Goal: Task Accomplishment & Management: Use online tool/utility

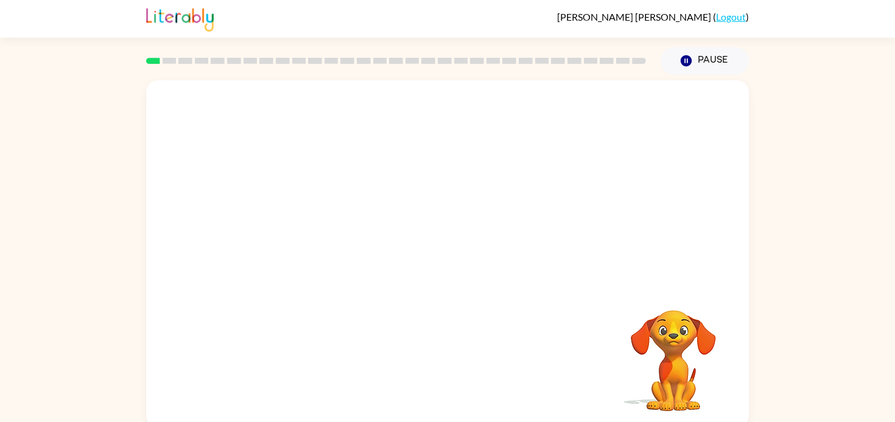
click at [317, 223] on video "Your browser must support playing .mp4 files to use Literably. Please try using…" at bounding box center [447, 182] width 603 height 205
click at [304, 226] on video "Your browser must support playing .mp4 files to use Literably. Please try using…" at bounding box center [447, 182] width 603 height 205
click at [464, 255] on button "button" at bounding box center [447, 260] width 78 height 44
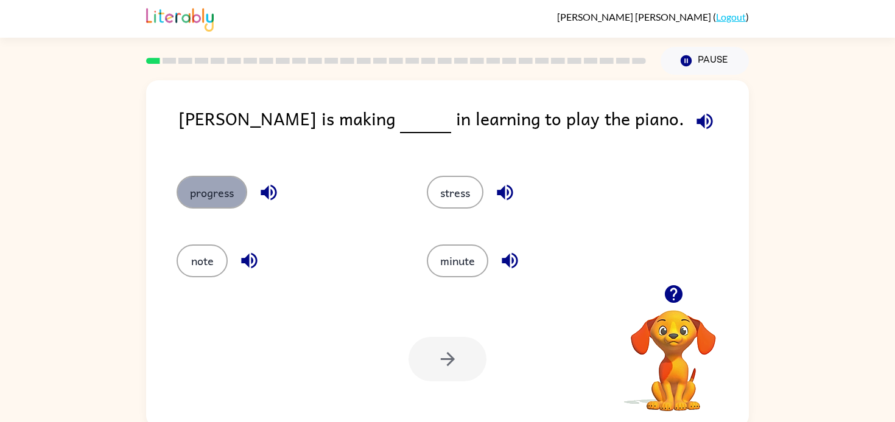
click at [217, 186] on button "progress" at bounding box center [212, 192] width 71 height 33
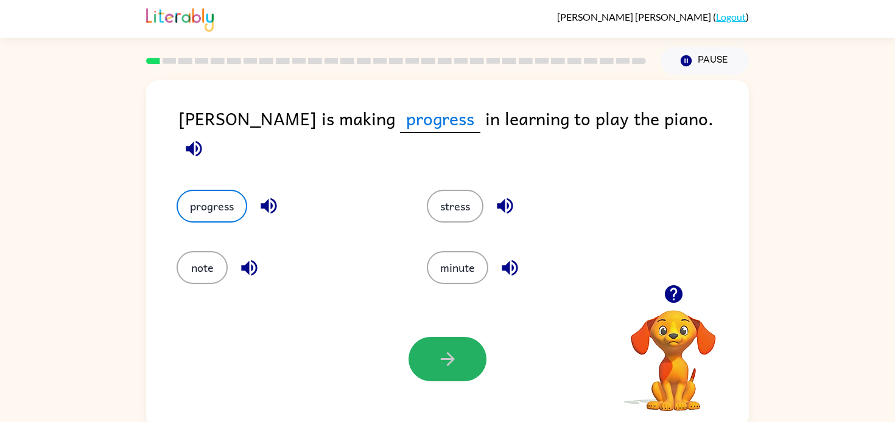
click at [443, 343] on button "button" at bounding box center [447, 359] width 78 height 44
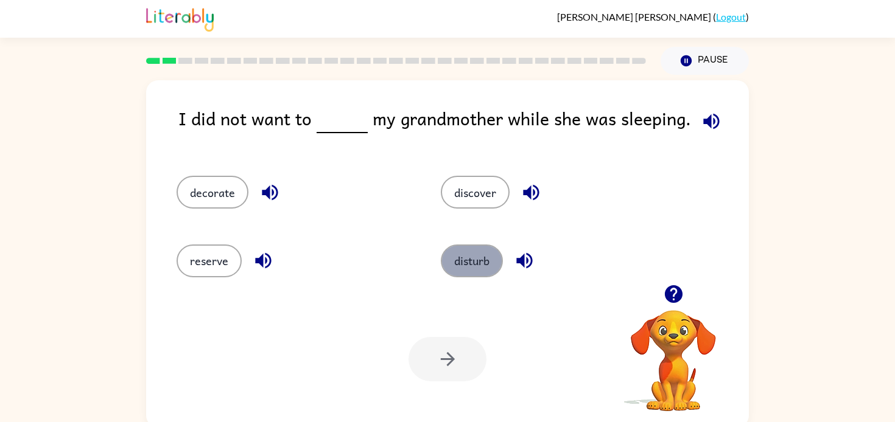
click at [463, 251] on button "disturb" at bounding box center [472, 261] width 62 height 33
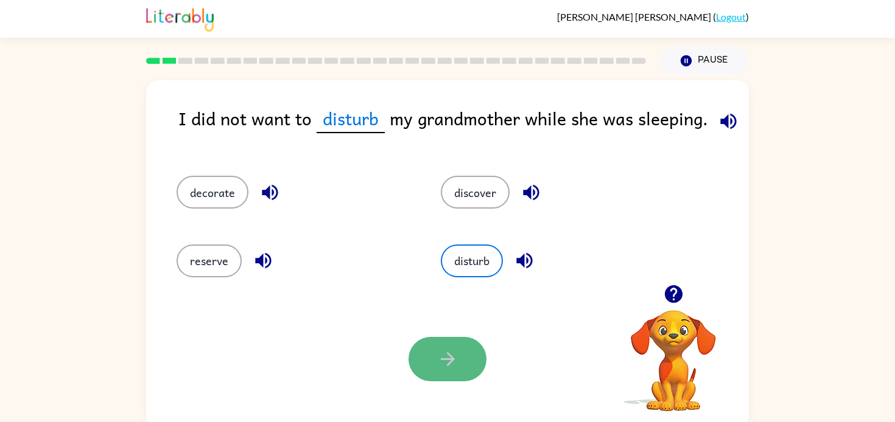
click at [471, 349] on button "button" at bounding box center [447, 359] width 78 height 44
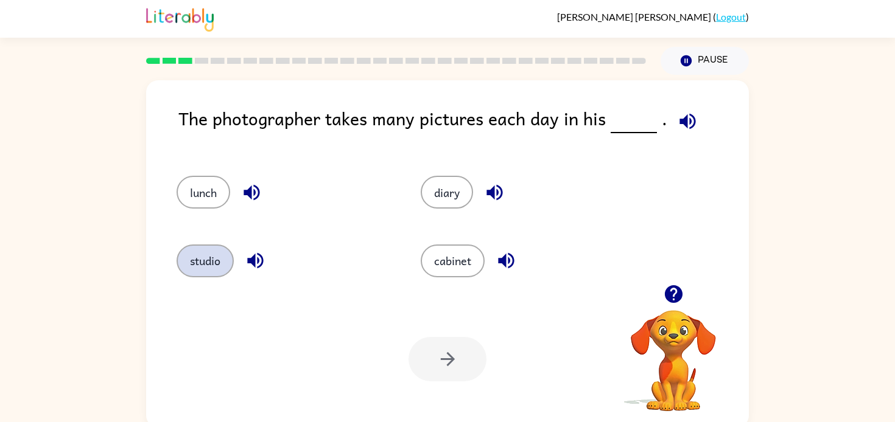
click at [202, 257] on button "studio" at bounding box center [205, 261] width 57 height 33
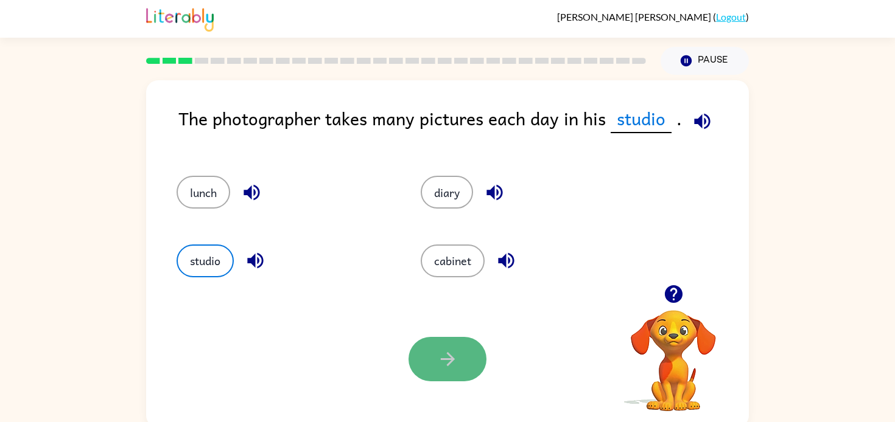
click at [449, 365] on icon "button" at bounding box center [447, 359] width 21 height 21
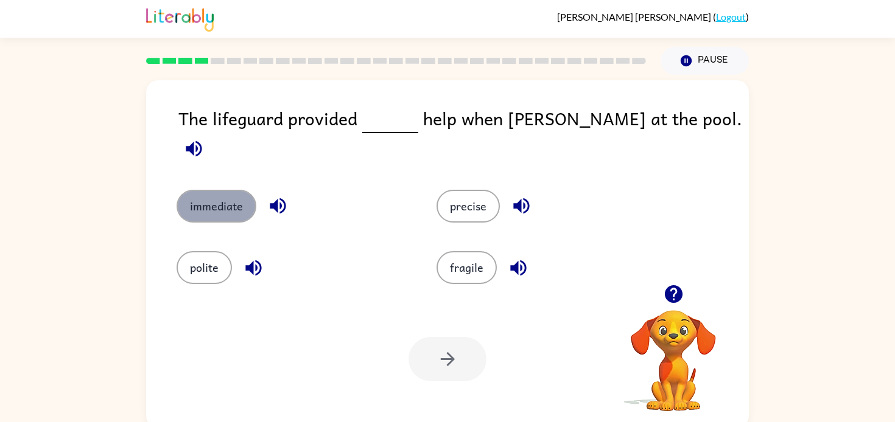
click at [228, 191] on button "immediate" at bounding box center [217, 206] width 80 height 33
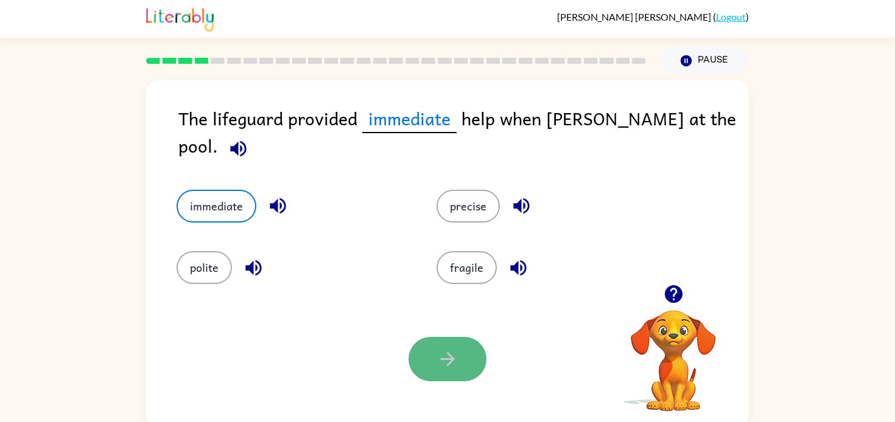
click at [471, 365] on button "button" at bounding box center [447, 359] width 78 height 44
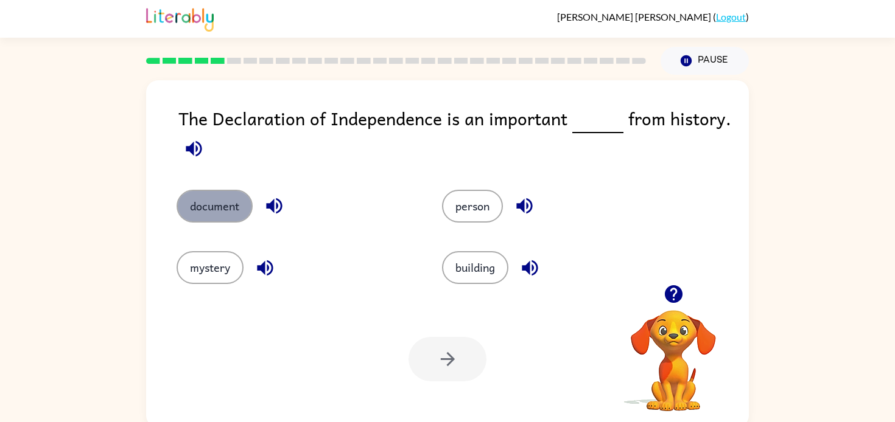
click at [222, 208] on button "document" at bounding box center [215, 206] width 76 height 33
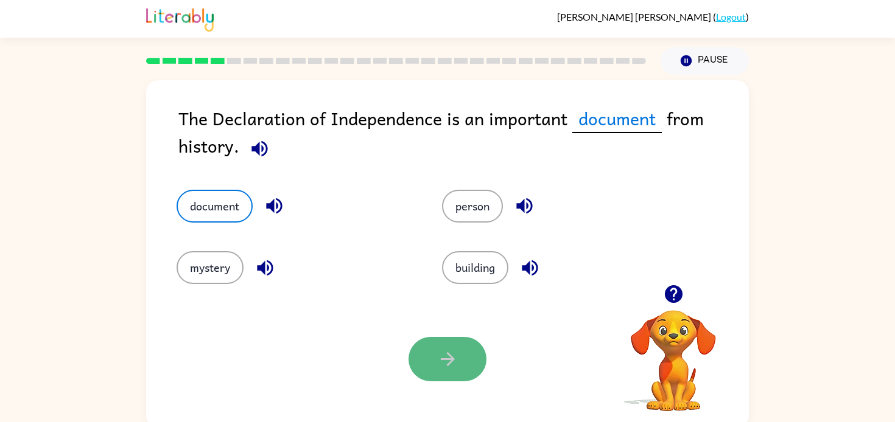
click at [461, 357] on button "button" at bounding box center [447, 359] width 78 height 44
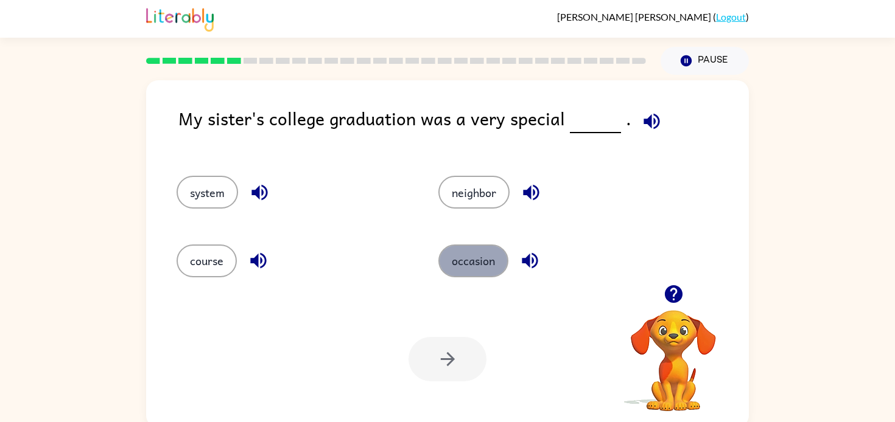
click at [472, 272] on button "occasion" at bounding box center [473, 261] width 70 height 33
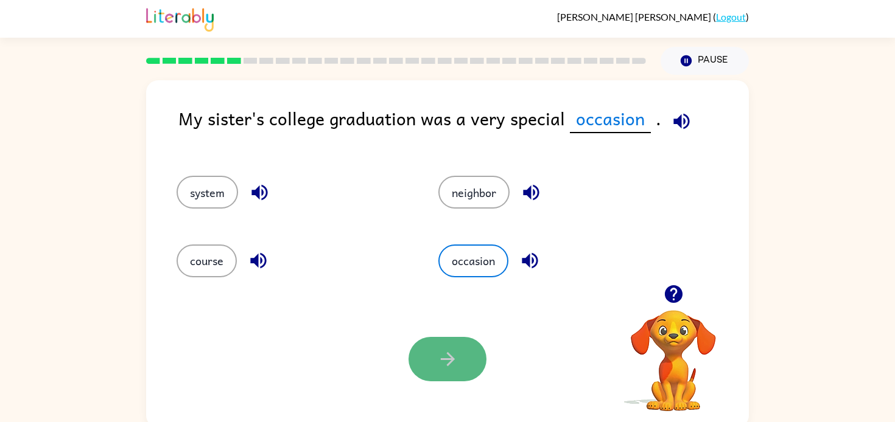
click at [472, 349] on button "button" at bounding box center [447, 359] width 78 height 44
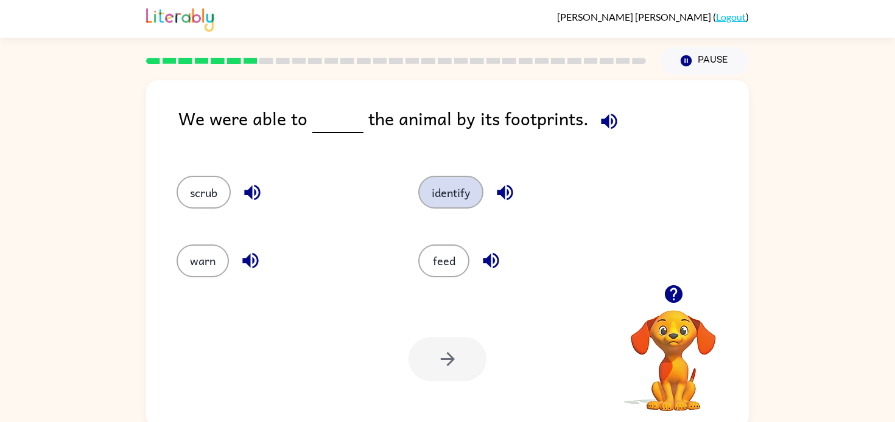
click at [466, 191] on button "identify" at bounding box center [450, 192] width 65 height 33
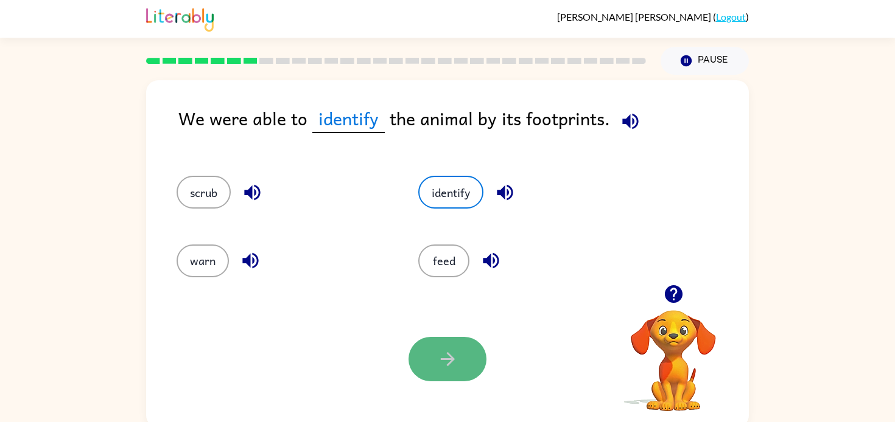
click at [439, 338] on button "button" at bounding box center [447, 359] width 78 height 44
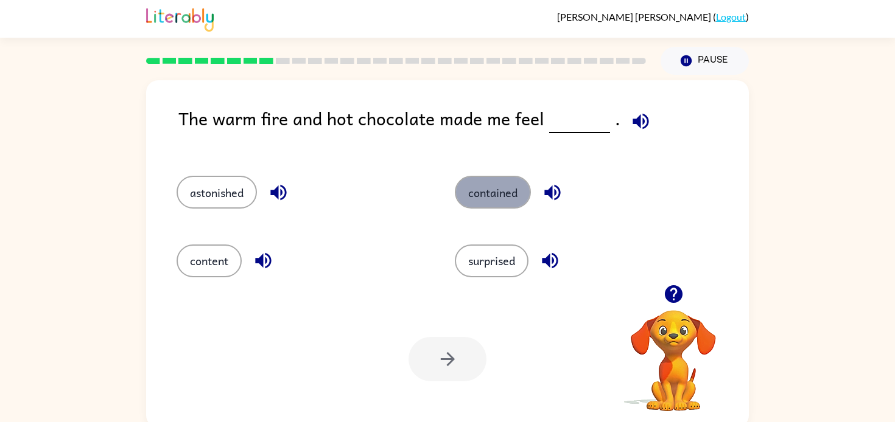
click at [480, 186] on button "contained" at bounding box center [493, 192] width 76 height 33
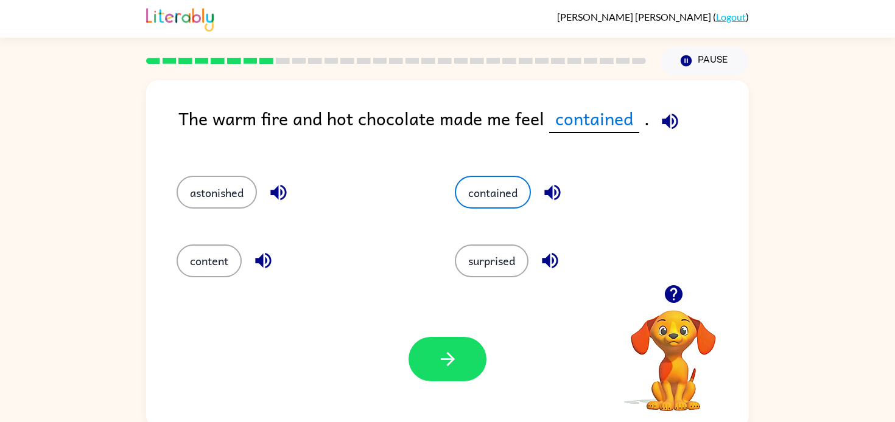
click at [441, 386] on div "Your browser must support playing .mp4 files to use Literably. Please try using…" at bounding box center [447, 359] width 603 height 137
click at [439, 377] on button "button" at bounding box center [447, 359] width 78 height 44
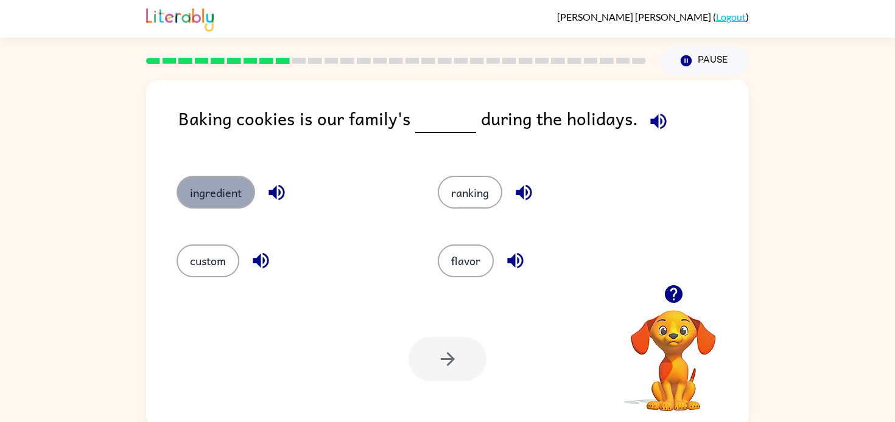
click at [214, 180] on button "ingredient" at bounding box center [216, 192] width 79 height 33
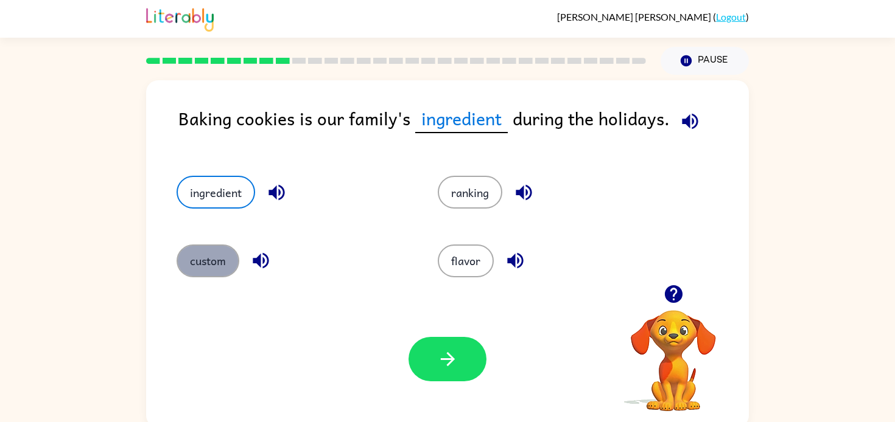
click at [226, 263] on button "custom" at bounding box center [208, 261] width 63 height 33
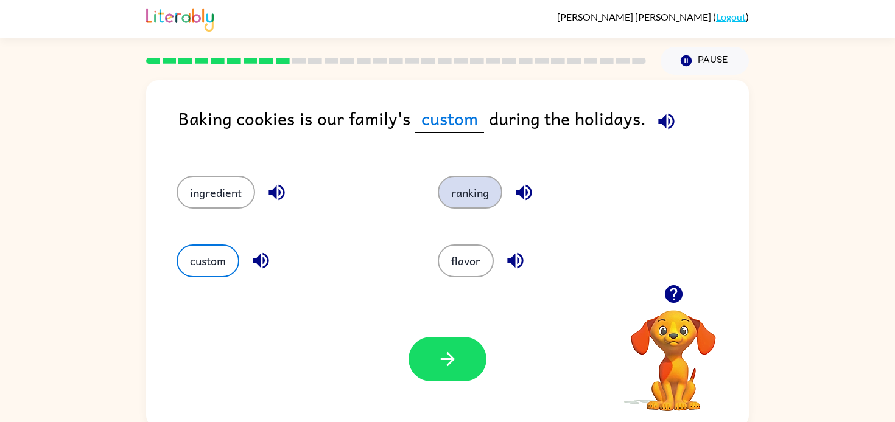
click at [471, 192] on button "ranking" at bounding box center [470, 192] width 65 height 33
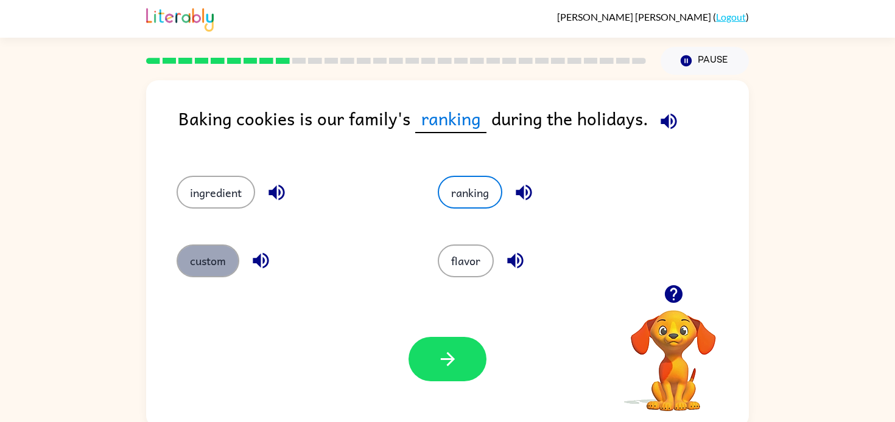
click at [219, 256] on button "custom" at bounding box center [208, 261] width 63 height 33
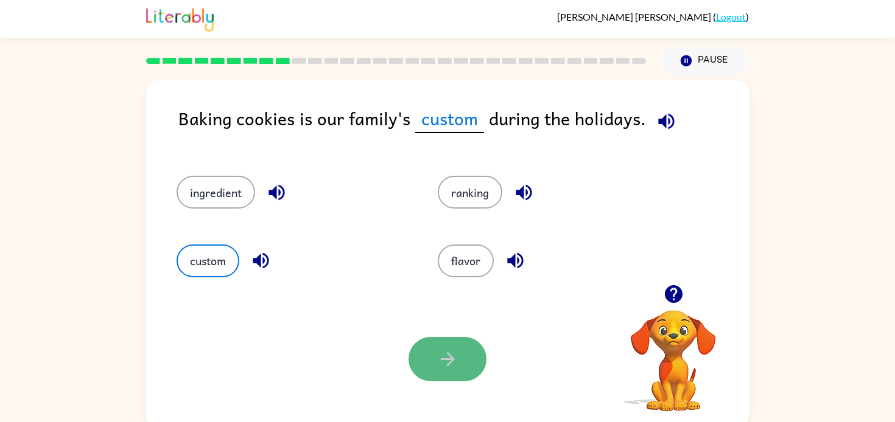
click at [443, 345] on button "button" at bounding box center [447, 359] width 78 height 44
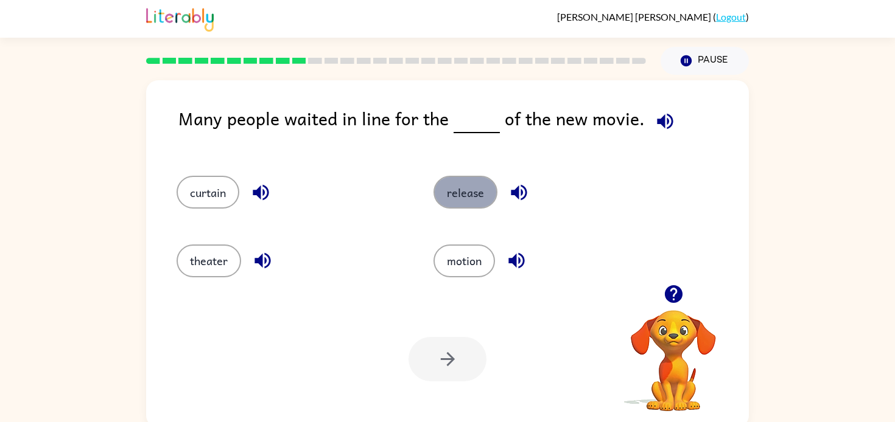
click at [452, 177] on button "release" at bounding box center [465, 192] width 64 height 33
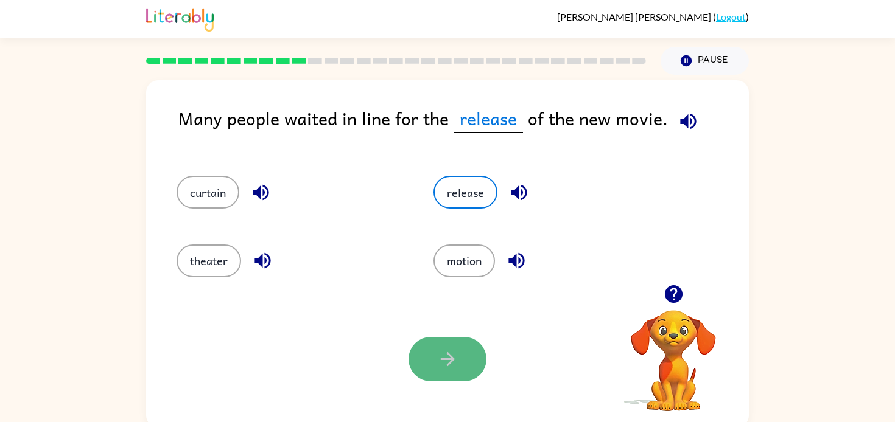
click at [430, 356] on button "button" at bounding box center [447, 359] width 78 height 44
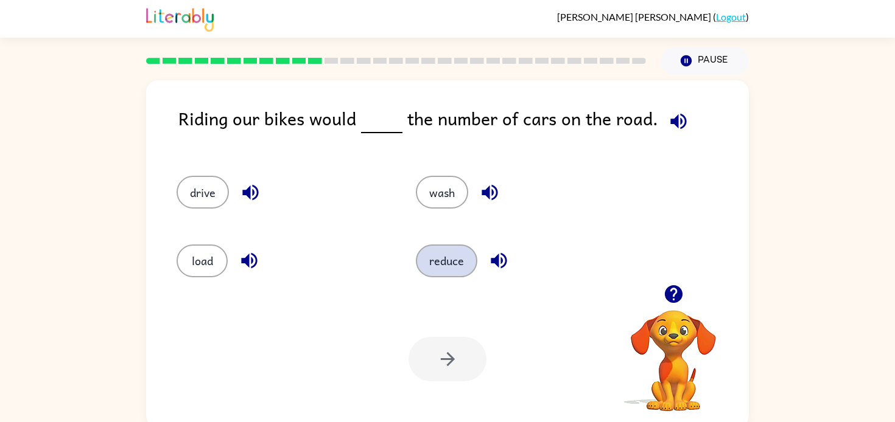
click at [440, 245] on button "reduce" at bounding box center [446, 261] width 61 height 33
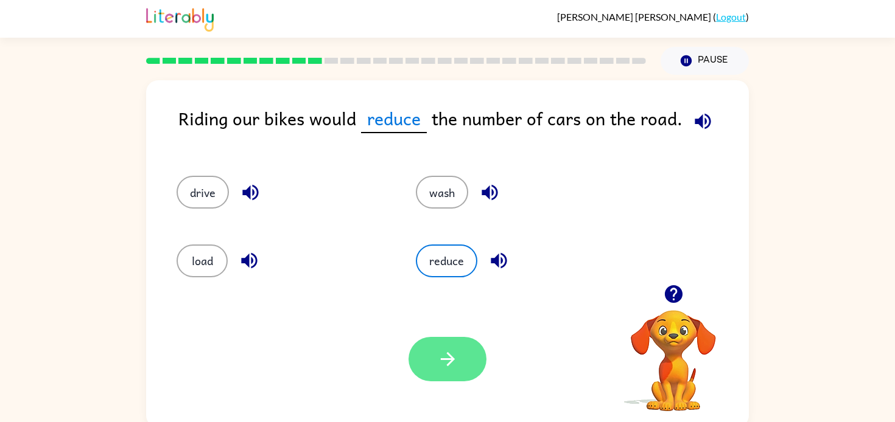
click at [424, 349] on button "button" at bounding box center [447, 359] width 78 height 44
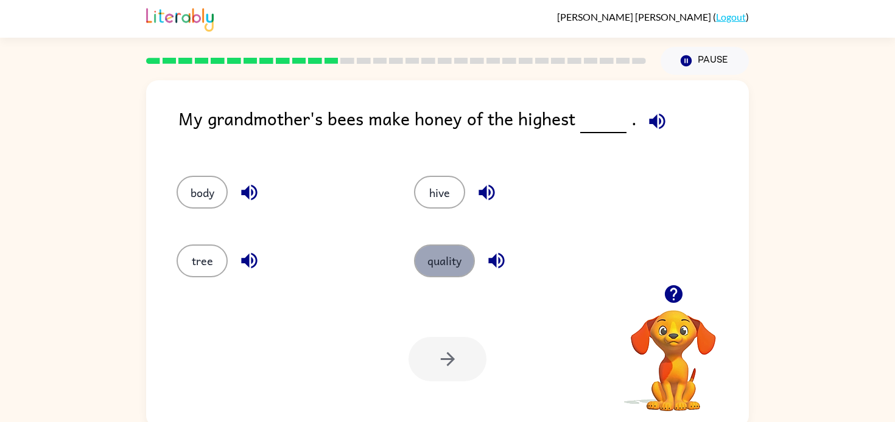
click at [438, 258] on button "quality" at bounding box center [444, 261] width 61 height 33
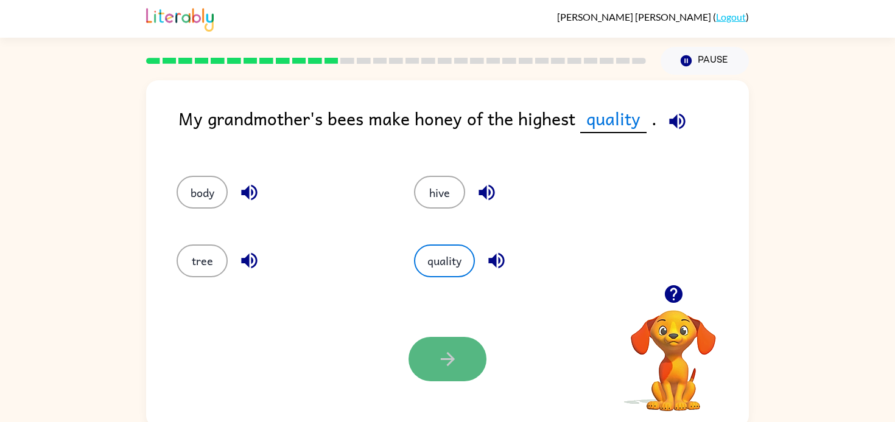
click at [451, 370] on icon "button" at bounding box center [447, 359] width 21 height 21
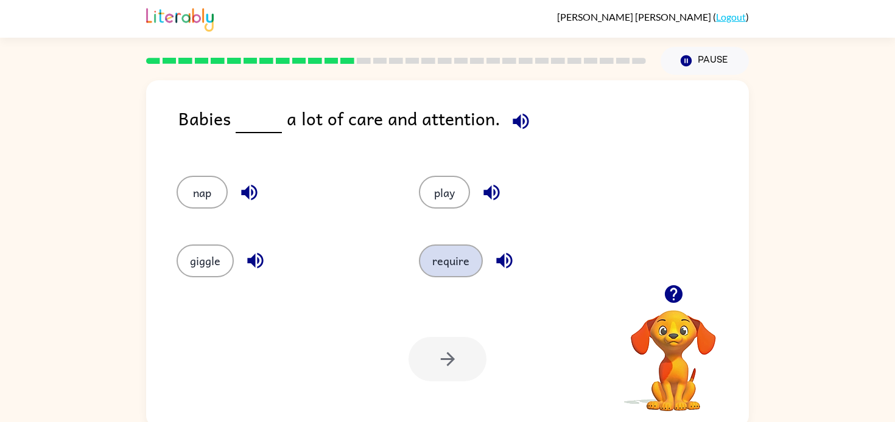
click at [446, 258] on button "require" at bounding box center [451, 261] width 64 height 33
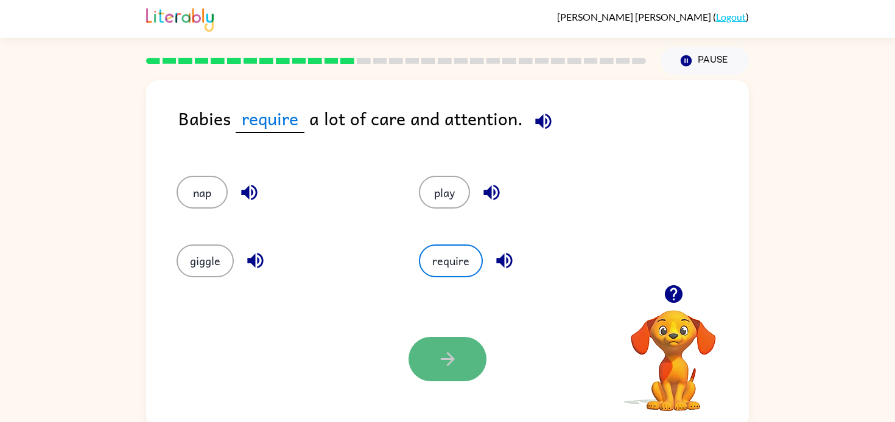
click at [472, 377] on button "button" at bounding box center [447, 359] width 78 height 44
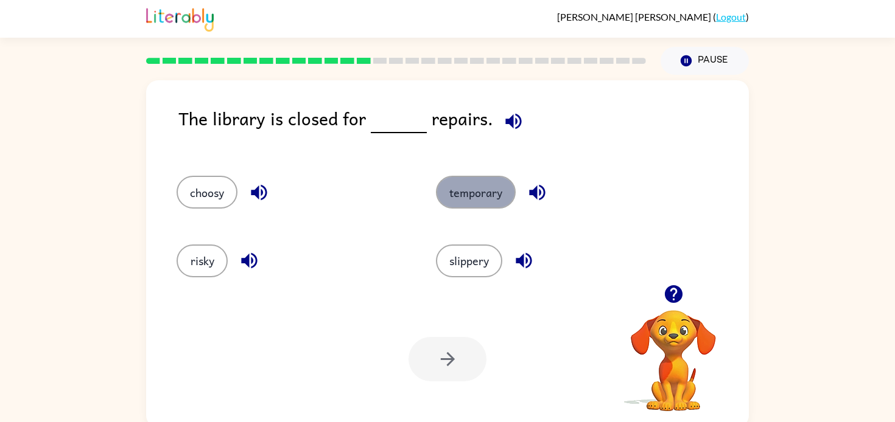
click at [477, 191] on button "temporary" at bounding box center [476, 192] width 80 height 33
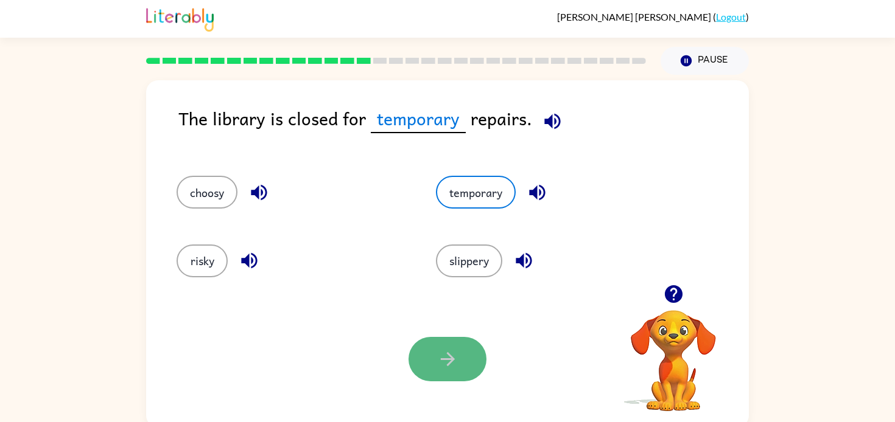
click at [458, 371] on button "button" at bounding box center [447, 359] width 78 height 44
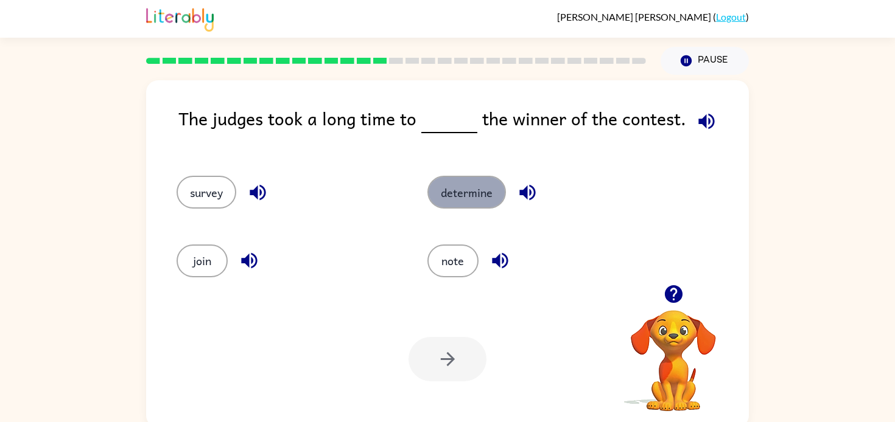
click at [462, 182] on button "determine" at bounding box center [466, 192] width 79 height 33
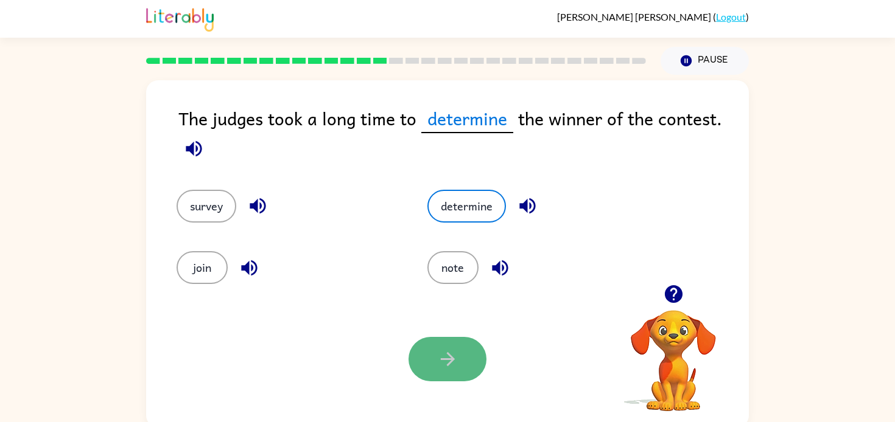
click at [445, 354] on icon "button" at bounding box center [447, 359] width 21 height 21
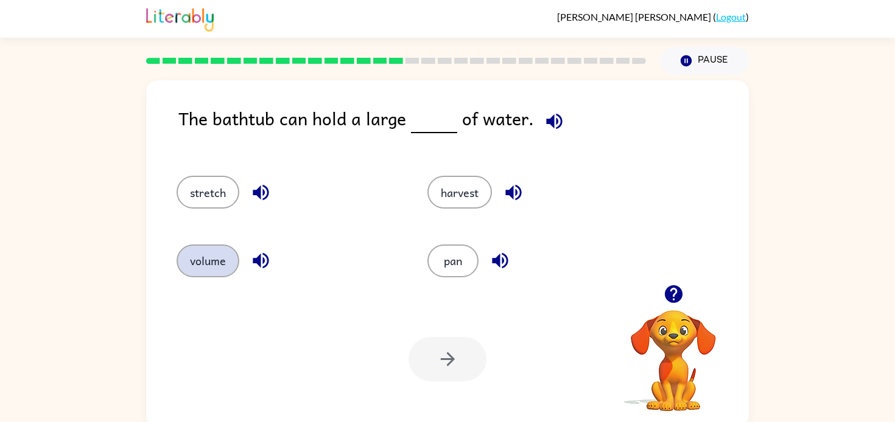
click at [214, 248] on button "volume" at bounding box center [208, 261] width 63 height 33
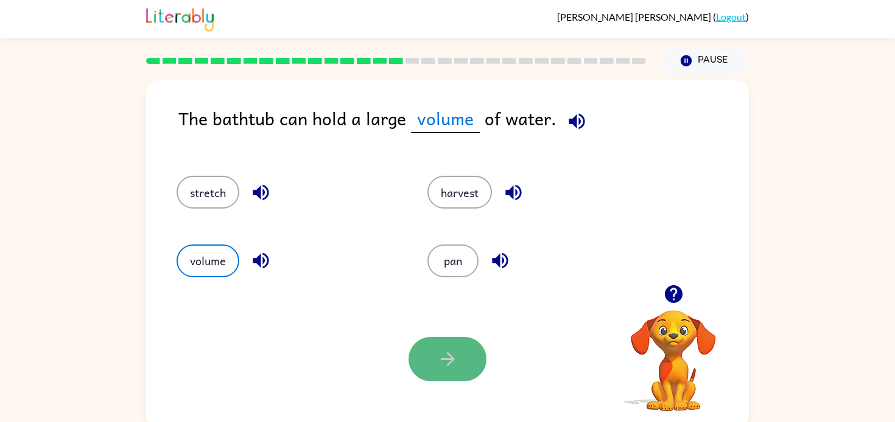
click at [437, 356] on icon "button" at bounding box center [447, 359] width 21 height 21
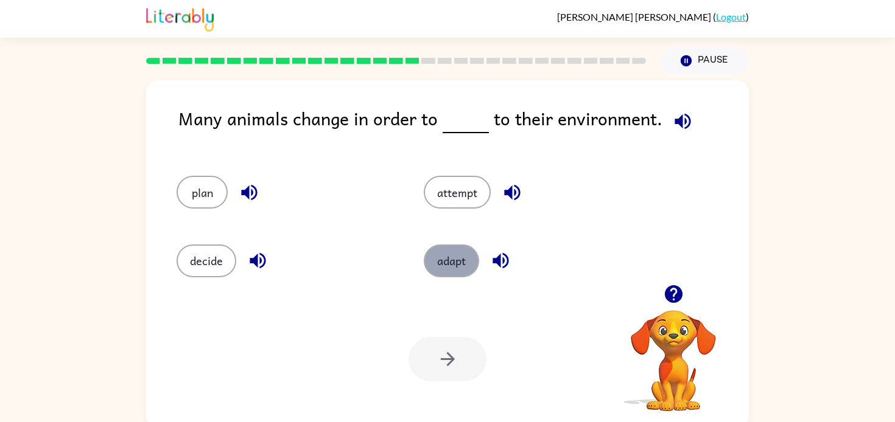
click at [452, 268] on button "adapt" at bounding box center [451, 261] width 55 height 33
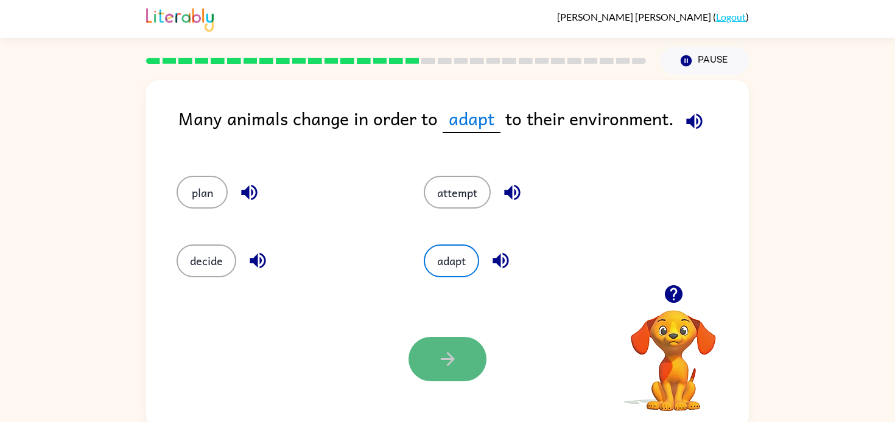
click at [450, 362] on icon "button" at bounding box center [447, 359] width 14 height 14
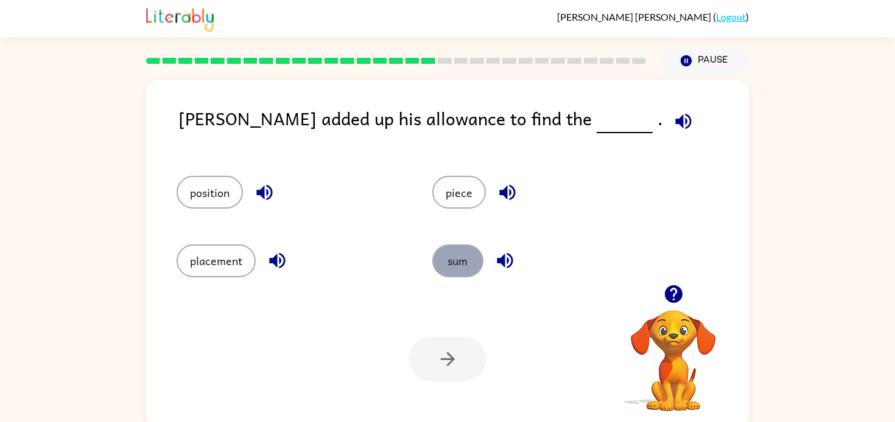
click at [449, 247] on button "sum" at bounding box center [457, 261] width 51 height 33
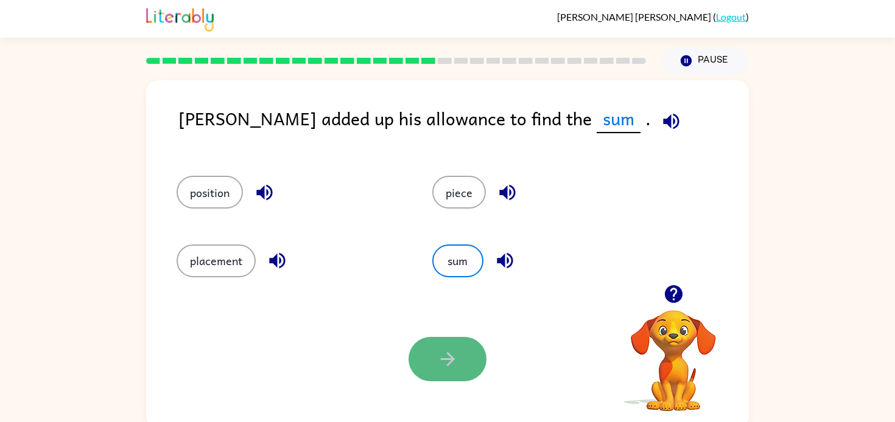
click at [422, 346] on button "button" at bounding box center [447, 359] width 78 height 44
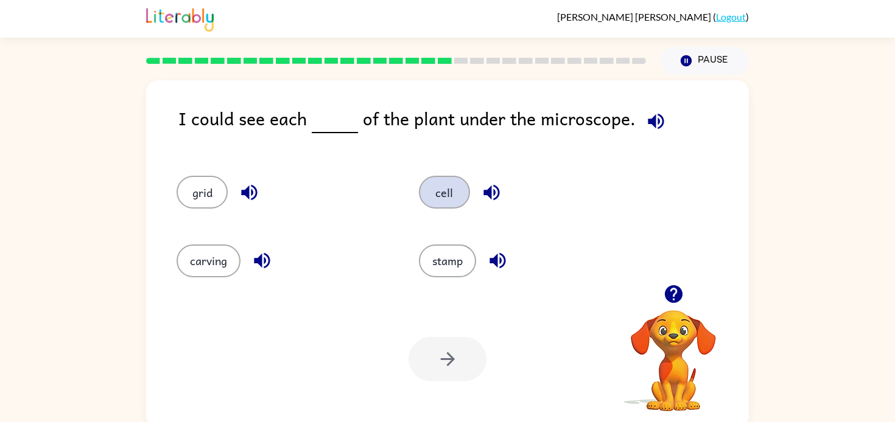
click at [440, 186] on button "cell" at bounding box center [444, 192] width 51 height 33
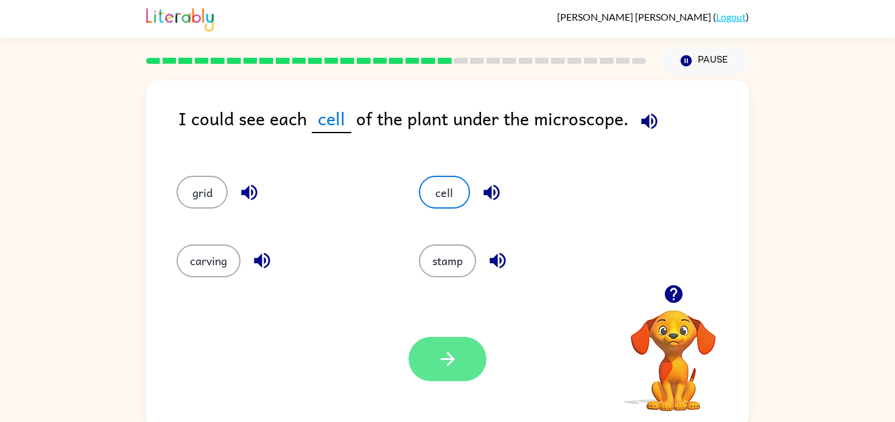
click at [439, 340] on button "button" at bounding box center [447, 359] width 78 height 44
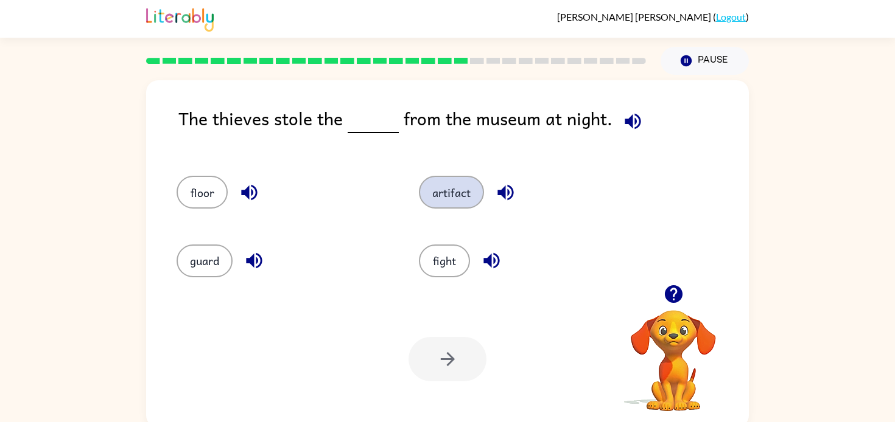
click at [449, 186] on button "artifact" at bounding box center [451, 192] width 65 height 33
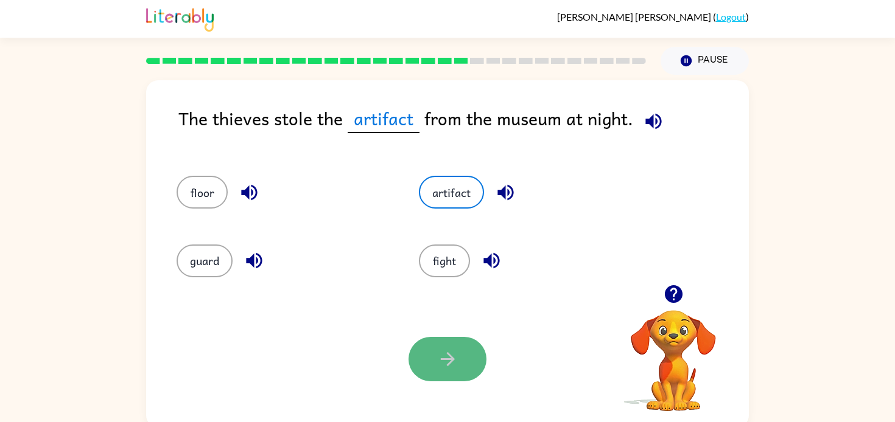
click at [438, 344] on button "button" at bounding box center [447, 359] width 78 height 44
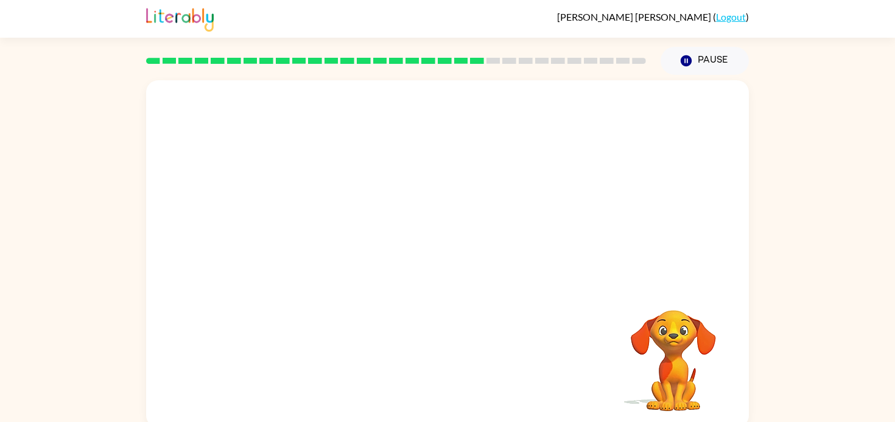
click at [336, 243] on video "Your browser must support playing .mp4 files to use Literably. Please try using…" at bounding box center [447, 182] width 603 height 205
click at [452, 258] on div at bounding box center [447, 260] width 78 height 44
click at [452, 258] on icon "button" at bounding box center [447, 260] width 21 height 21
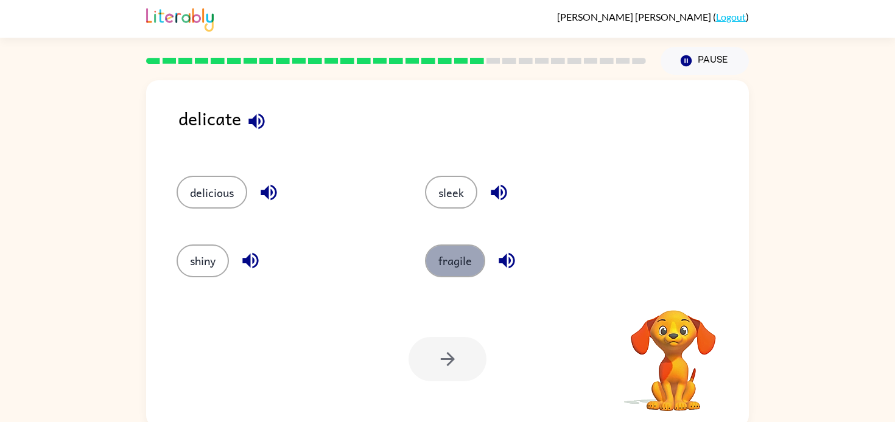
click at [445, 259] on button "fragile" at bounding box center [455, 261] width 60 height 33
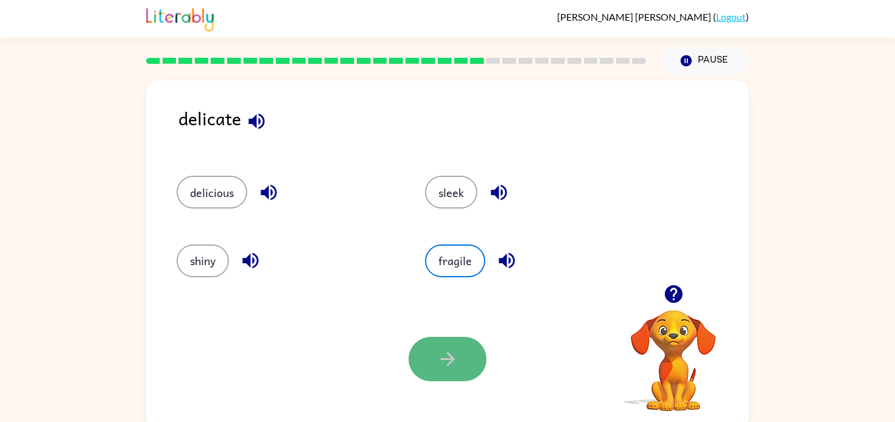
click at [439, 340] on button "button" at bounding box center [447, 359] width 78 height 44
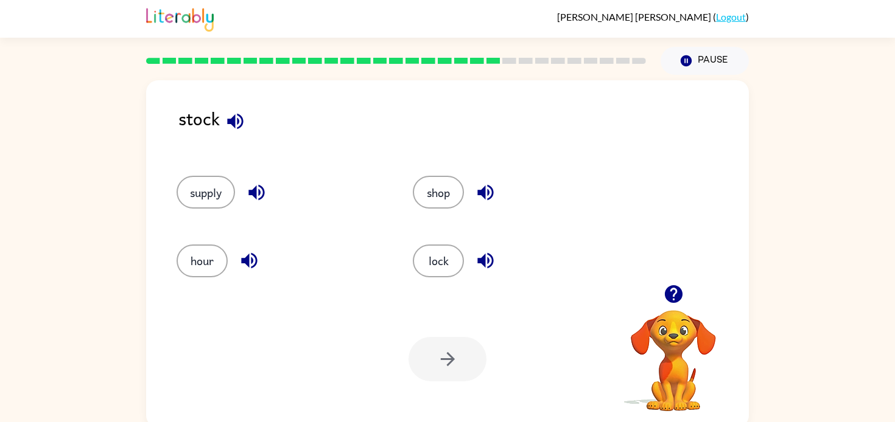
click at [167, 194] on div "supply" at bounding box center [271, 187] width 236 height 68
click at [202, 192] on button "supply" at bounding box center [206, 192] width 58 height 33
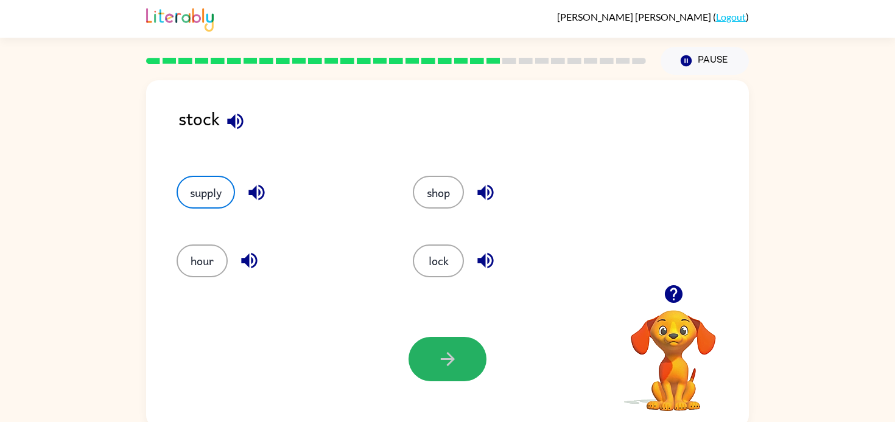
click at [472, 365] on button "button" at bounding box center [447, 359] width 78 height 44
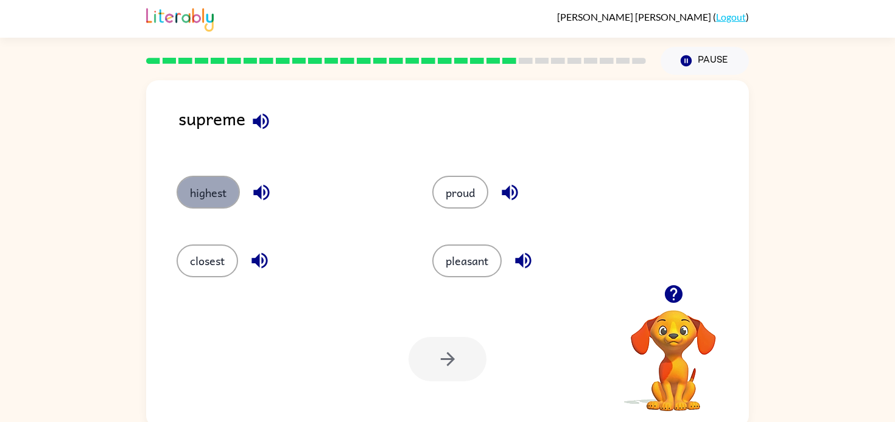
click at [209, 191] on button "highest" at bounding box center [208, 192] width 63 height 33
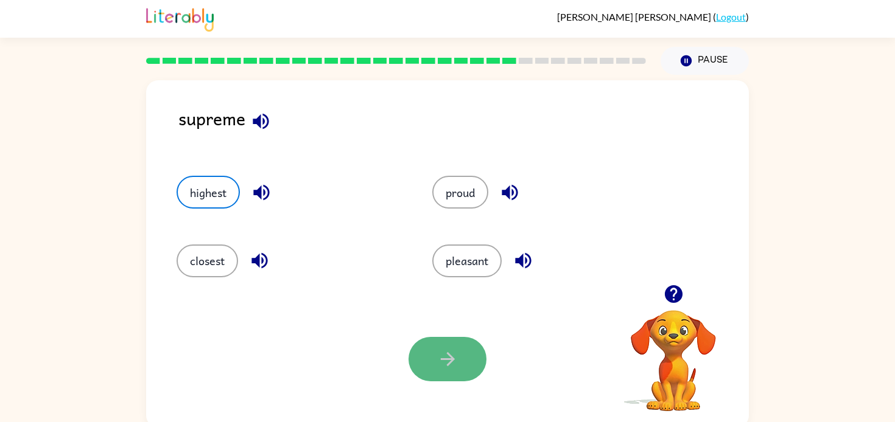
click at [456, 369] on icon "button" at bounding box center [447, 359] width 21 height 21
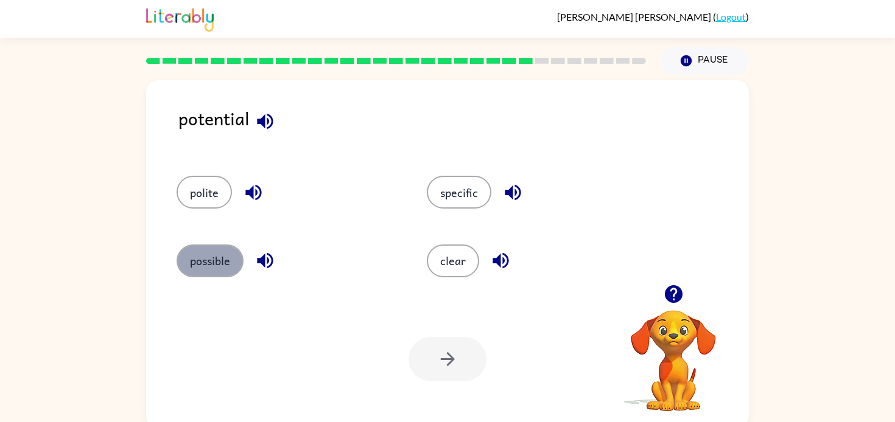
click at [198, 248] on button "possible" at bounding box center [210, 261] width 67 height 33
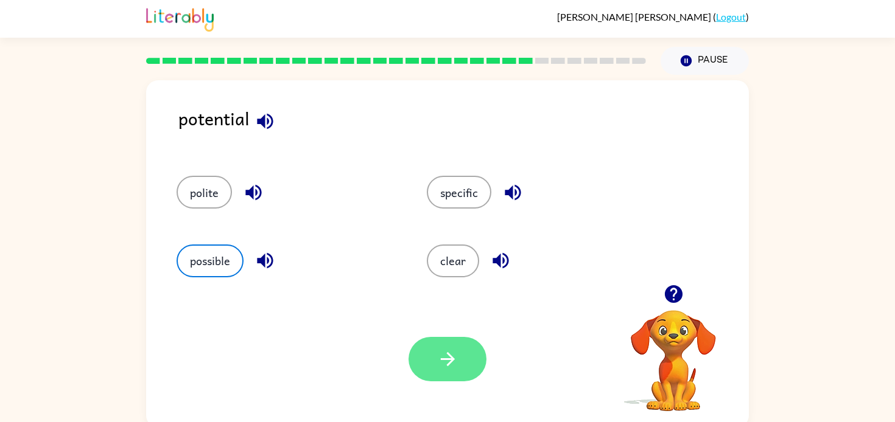
click at [446, 360] on icon "button" at bounding box center [447, 359] width 14 height 14
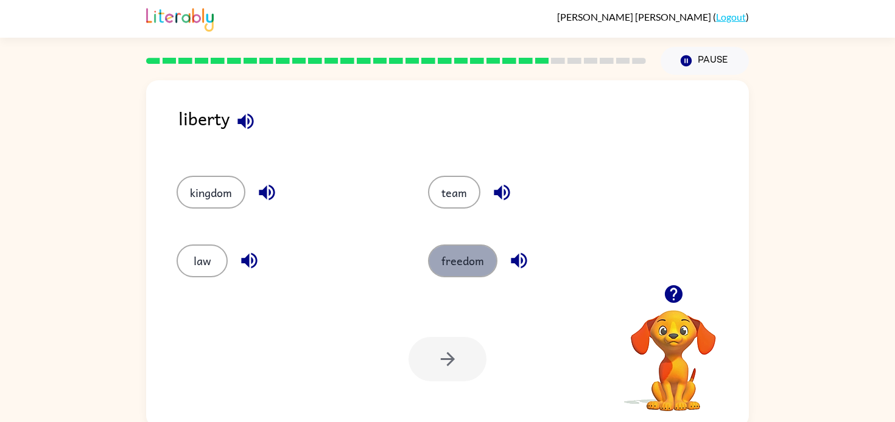
click at [438, 251] on button "freedom" at bounding box center [462, 261] width 69 height 33
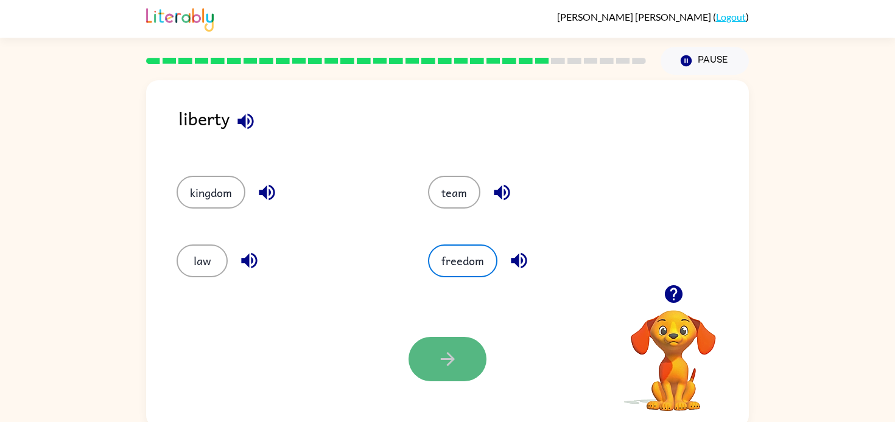
click at [464, 374] on button "button" at bounding box center [447, 359] width 78 height 44
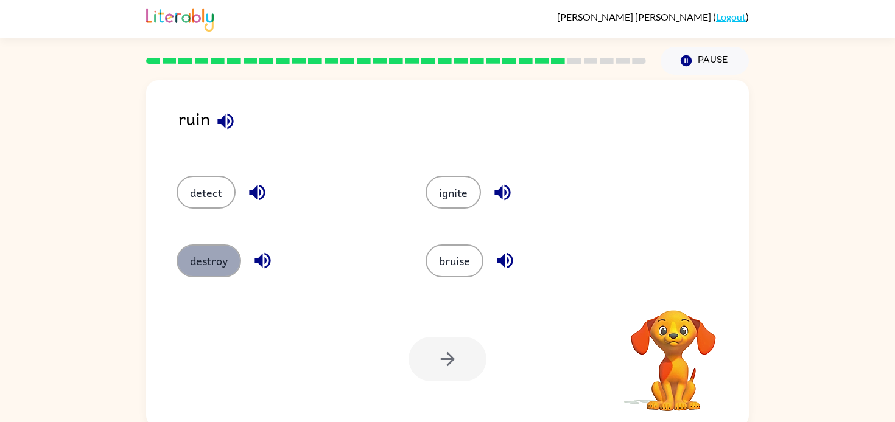
click at [217, 262] on button "destroy" at bounding box center [209, 261] width 65 height 33
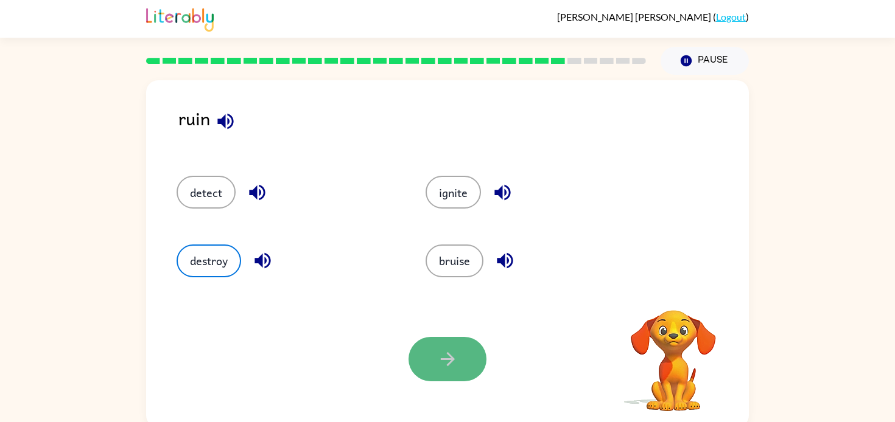
click at [421, 355] on button "button" at bounding box center [447, 359] width 78 height 44
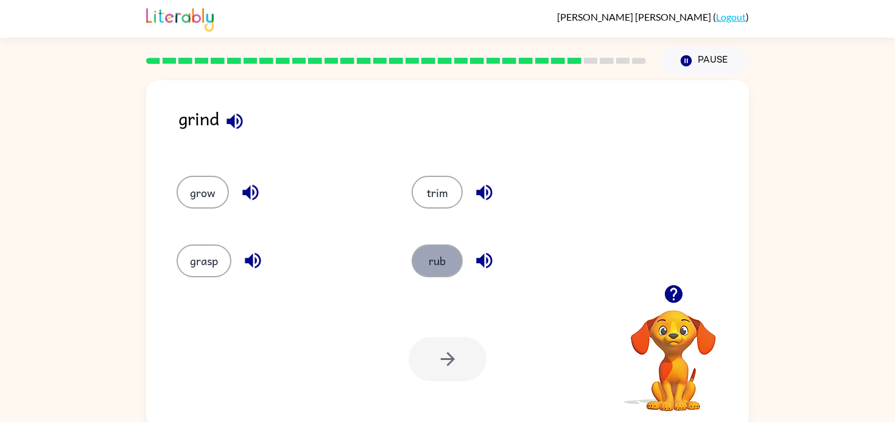
click at [416, 260] on button "rub" at bounding box center [437, 261] width 51 height 33
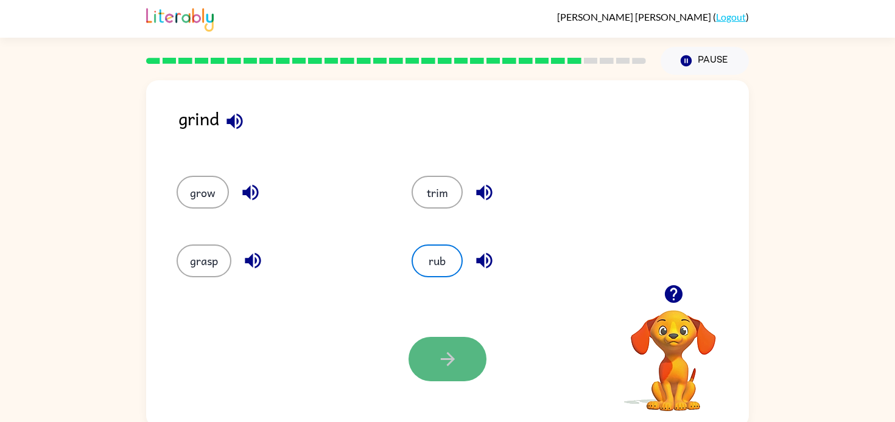
click at [432, 349] on button "button" at bounding box center [447, 359] width 78 height 44
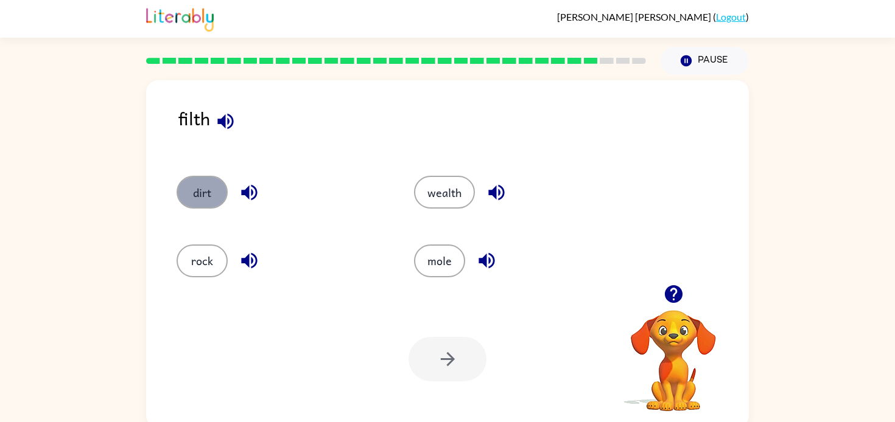
click at [202, 192] on button "dirt" at bounding box center [202, 192] width 51 height 33
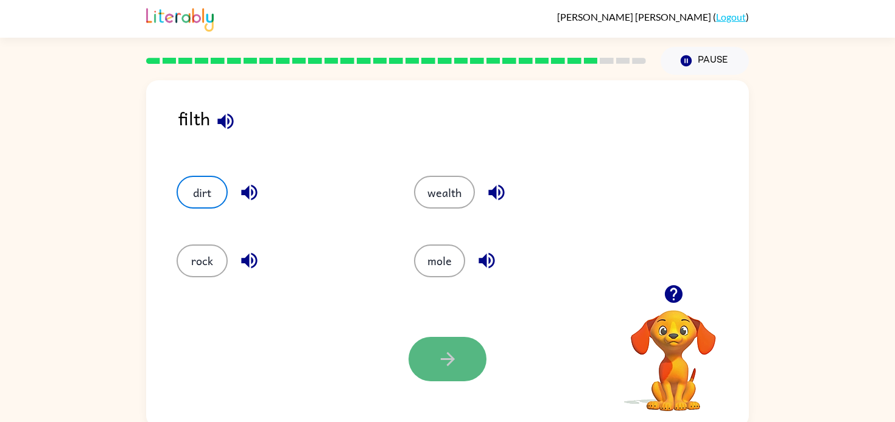
click at [448, 339] on button "button" at bounding box center [447, 359] width 78 height 44
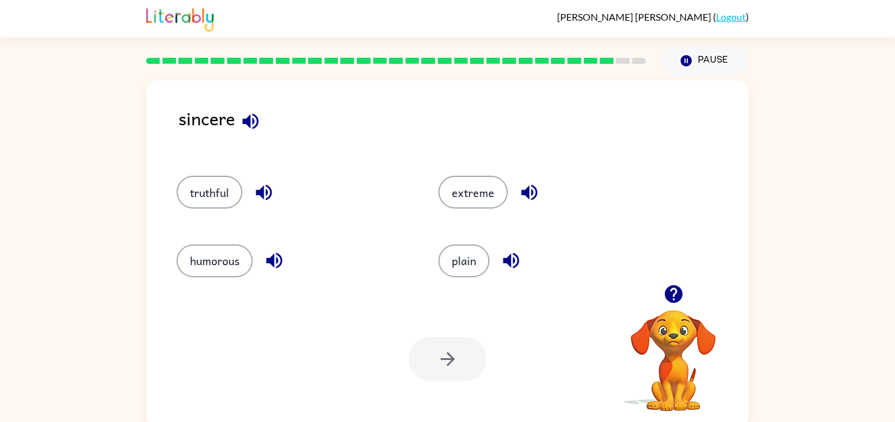
click at [250, 125] on icon "button" at bounding box center [250, 121] width 16 height 16
click at [204, 179] on button "truthful" at bounding box center [210, 192] width 66 height 33
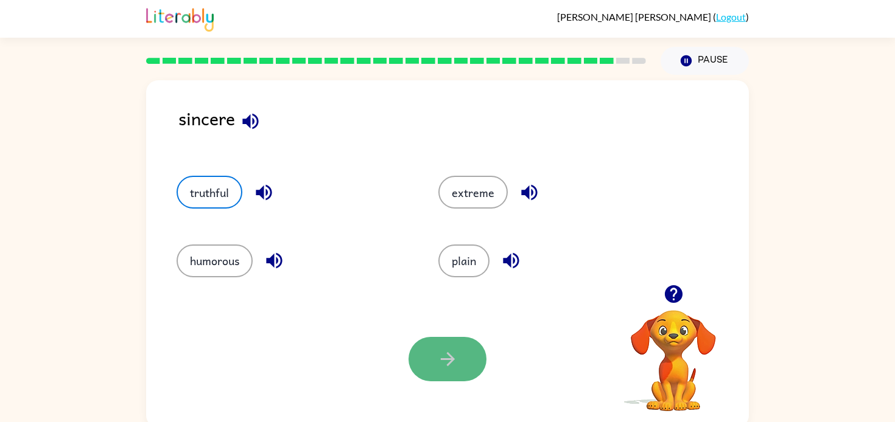
click at [422, 340] on button "button" at bounding box center [447, 359] width 78 height 44
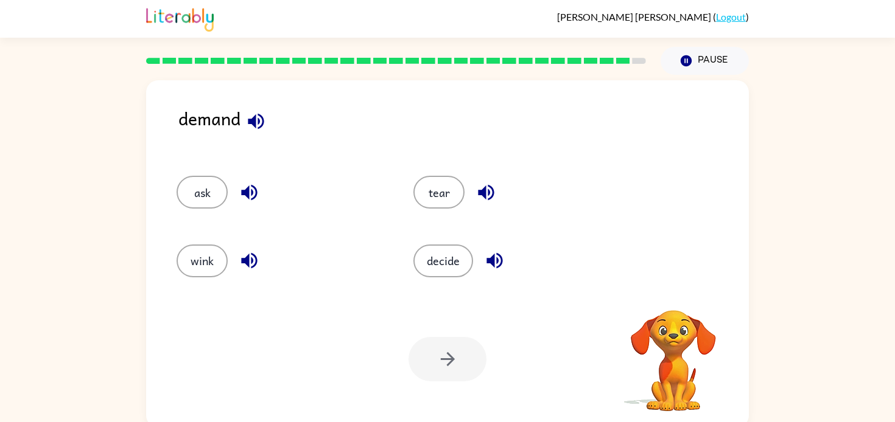
click at [240, 125] on button "button" at bounding box center [255, 121] width 31 height 31
click at [251, 185] on icon "button" at bounding box center [249, 193] width 16 height 16
click at [463, 345] on div at bounding box center [447, 359] width 78 height 44
click at [193, 197] on button "ask" at bounding box center [202, 192] width 51 height 33
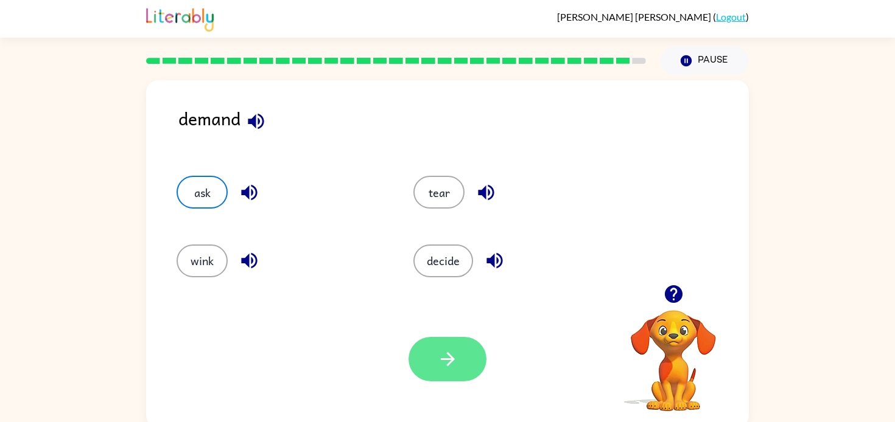
click at [447, 343] on button "button" at bounding box center [447, 359] width 78 height 44
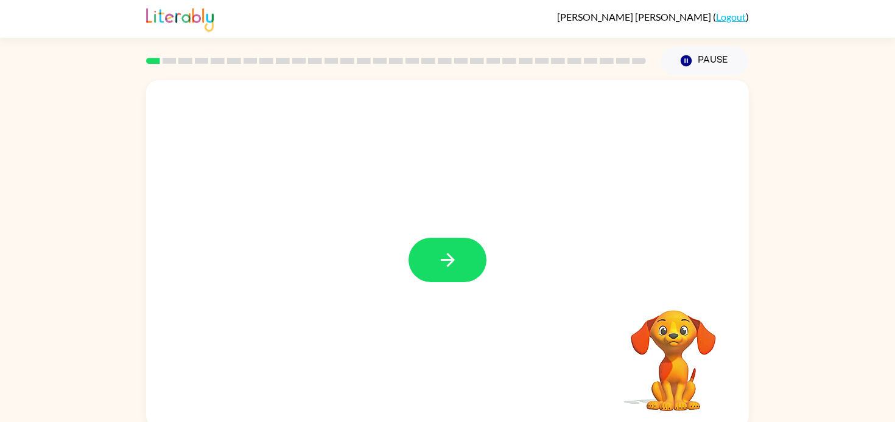
click at [722, 18] on link "Logout" at bounding box center [731, 17] width 30 height 12
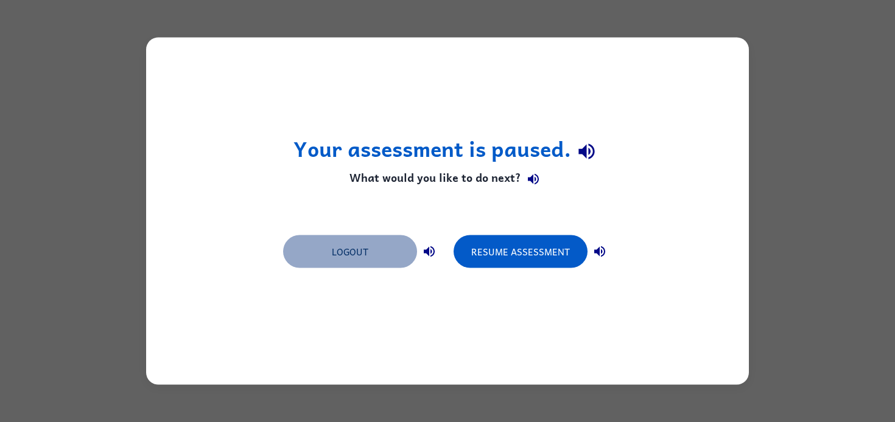
click at [387, 260] on button "Logout" at bounding box center [350, 252] width 134 height 33
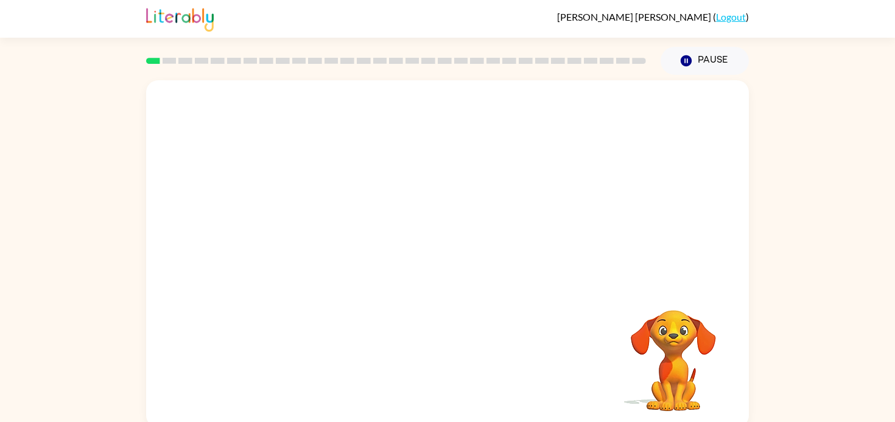
drag, startPoint x: 570, startPoint y: 324, endPoint x: 620, endPoint y: 289, distance: 61.1
click at [620, 289] on div "Your browser must support playing .mp4 files to use Literably. Please try using…" at bounding box center [447, 254] width 603 height 348
click at [446, 258] on icon "button" at bounding box center [447, 260] width 21 height 21
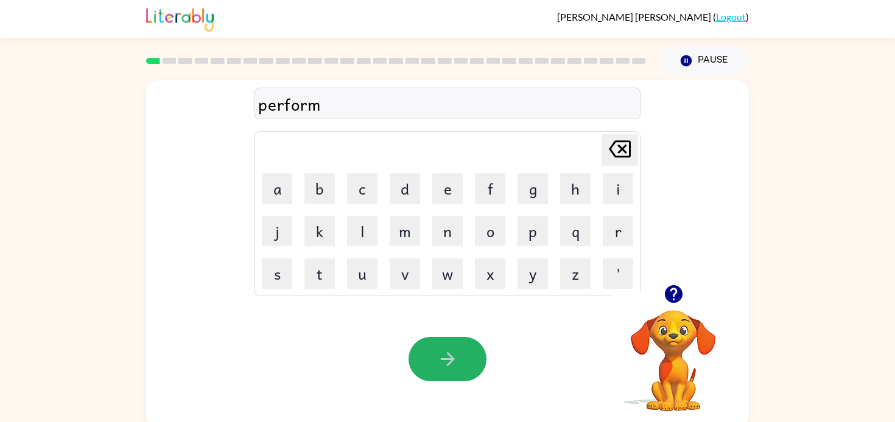
click at [453, 348] on button "button" at bounding box center [447, 359] width 78 height 44
click at [453, 347] on button "button" at bounding box center [447, 359] width 78 height 44
click at [431, 337] on button "button" at bounding box center [447, 359] width 78 height 44
click at [473, 347] on button "button" at bounding box center [447, 359] width 78 height 44
click at [459, 366] on button "button" at bounding box center [447, 359] width 78 height 44
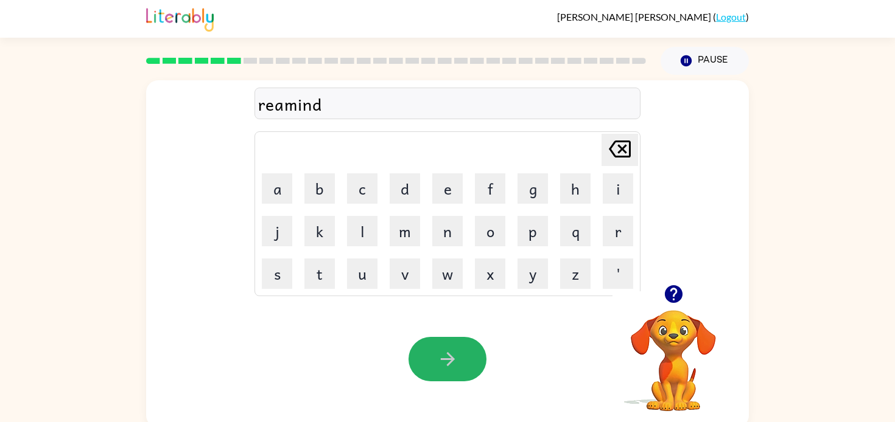
click at [459, 366] on button "button" at bounding box center [447, 359] width 78 height 44
click at [458, 365] on icon "button" at bounding box center [447, 359] width 21 height 21
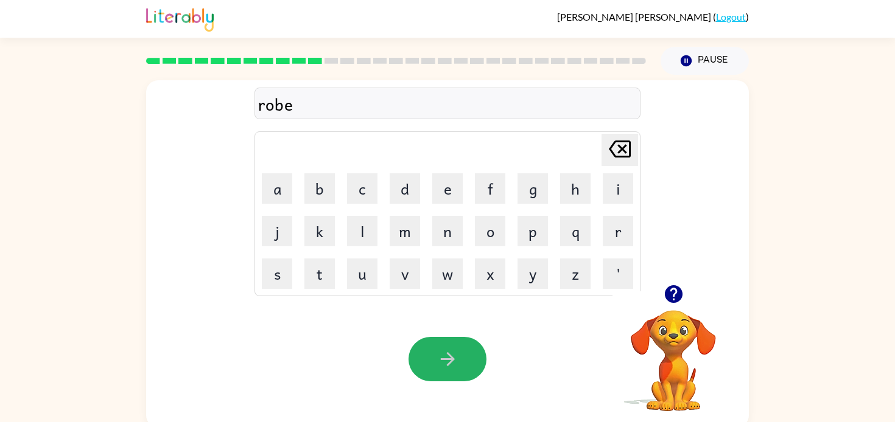
click at [458, 366] on button "button" at bounding box center [447, 359] width 78 height 44
click at [459, 368] on button "button" at bounding box center [447, 359] width 78 height 44
click at [461, 368] on button "button" at bounding box center [447, 359] width 78 height 44
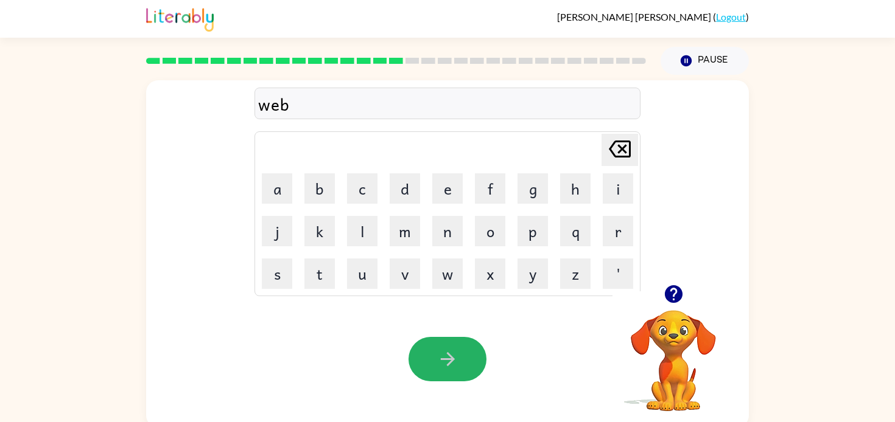
click at [461, 368] on button "button" at bounding box center [447, 359] width 78 height 44
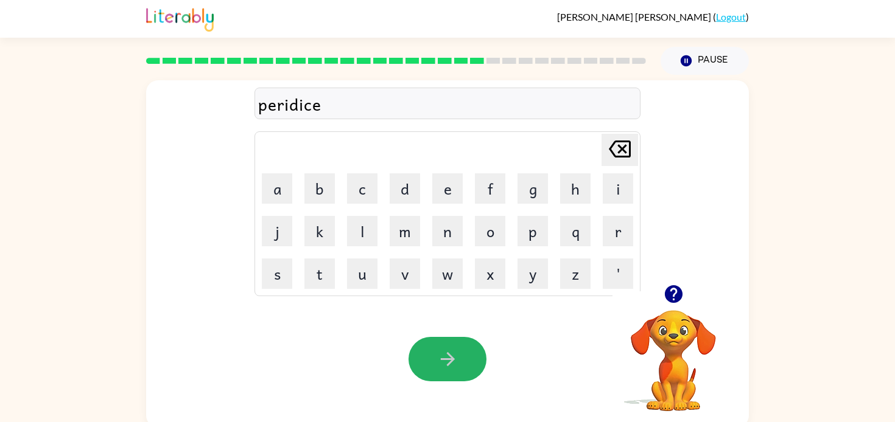
click at [461, 368] on button "button" at bounding box center [447, 359] width 78 height 44
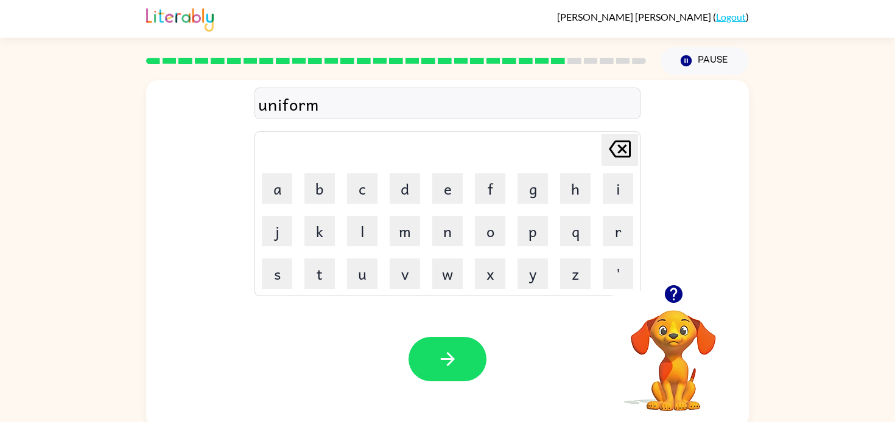
scroll to position [5, 0]
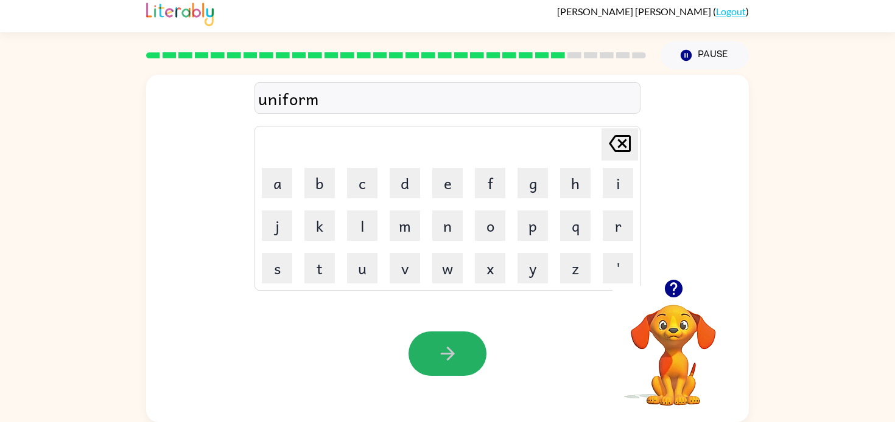
click at [461, 368] on button "button" at bounding box center [447, 354] width 78 height 44
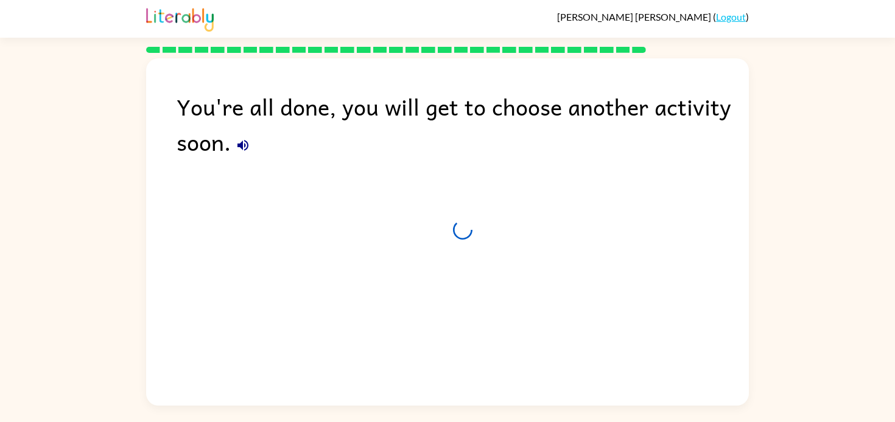
scroll to position [0, 0]
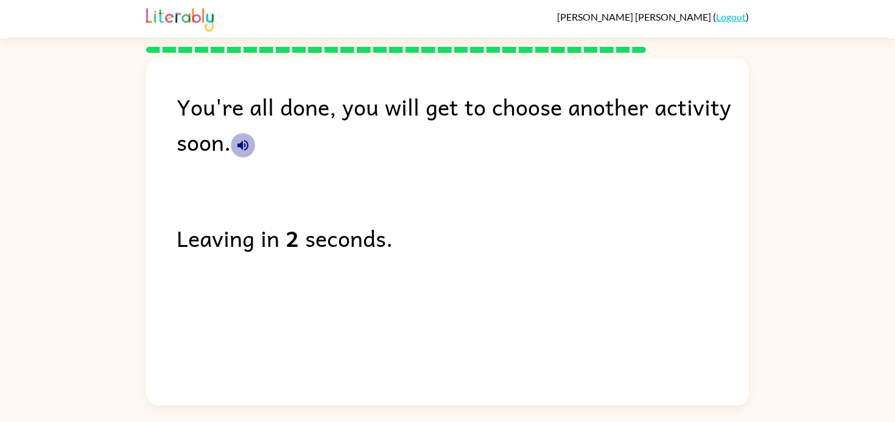
click at [246, 147] on icon "button" at bounding box center [243, 145] width 15 height 15
